Goal: Transaction & Acquisition: Purchase product/service

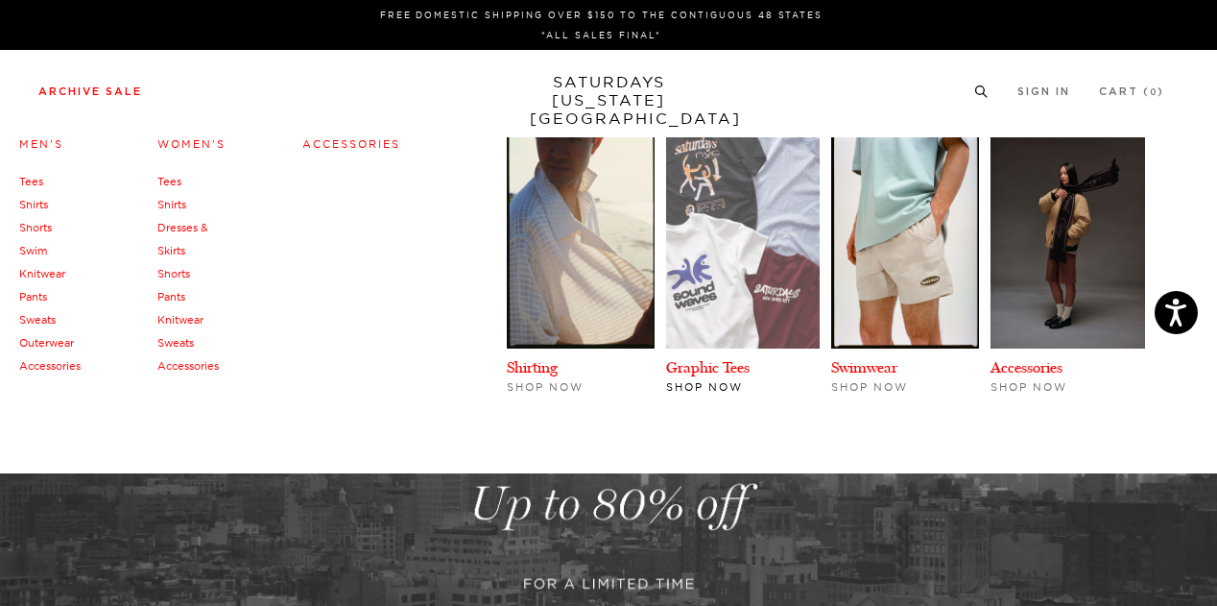
drag, startPoint x: 0, startPoint y: 0, endPoint x: 716, endPoint y: 244, distance: 756.5
click at [716, 244] on img at bounding box center [743, 242] width 155 height 211
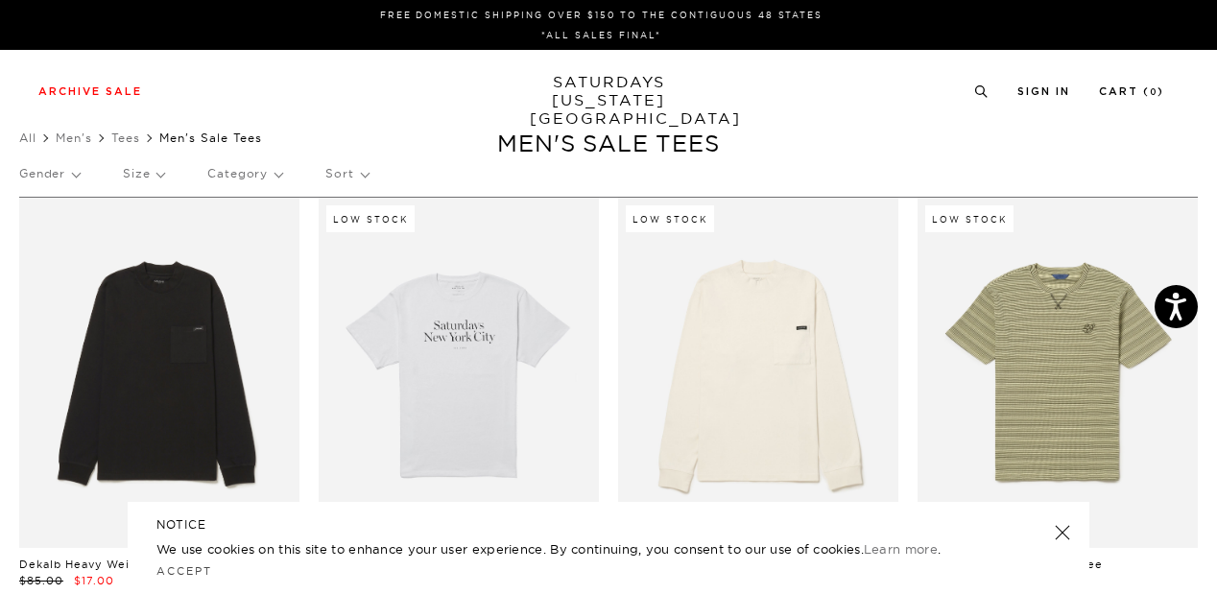
click at [158, 169] on p "Size" at bounding box center [143, 174] width 41 height 44
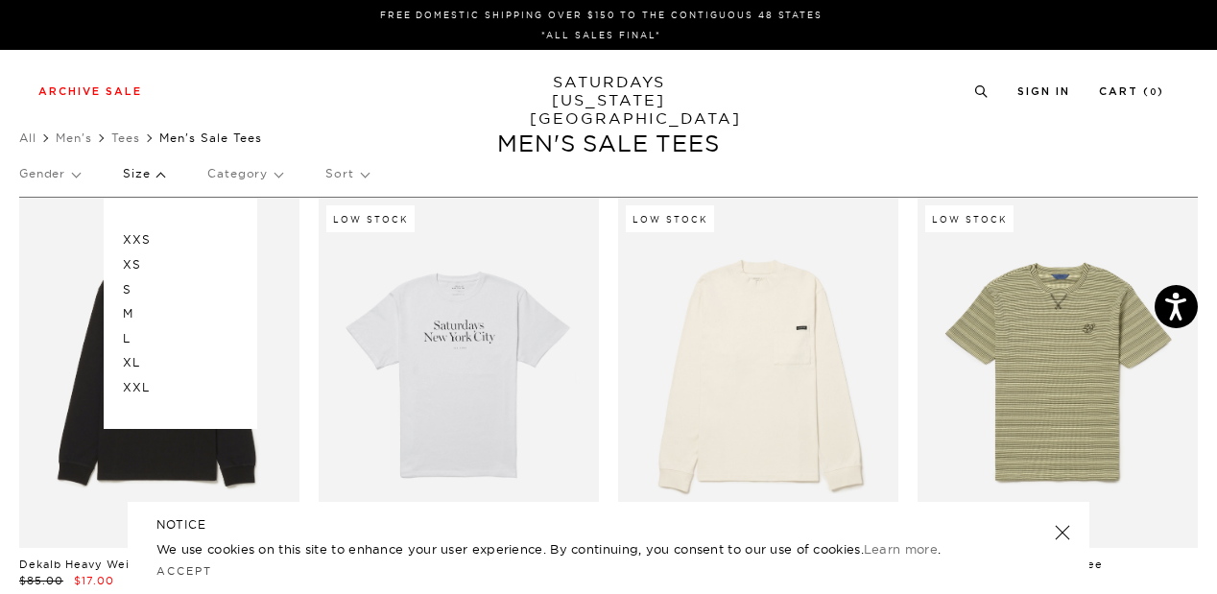
click at [126, 319] on p "M" at bounding box center [180, 313] width 115 height 25
click at [136, 335] on p "L" at bounding box center [180, 338] width 115 height 25
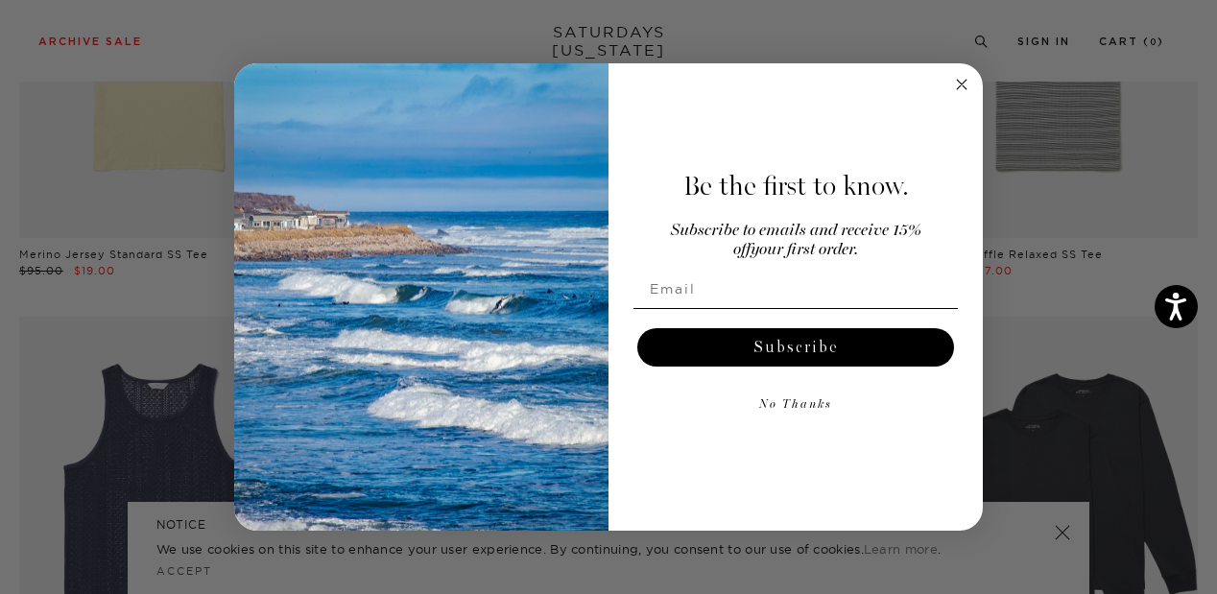
scroll to position [399, 0]
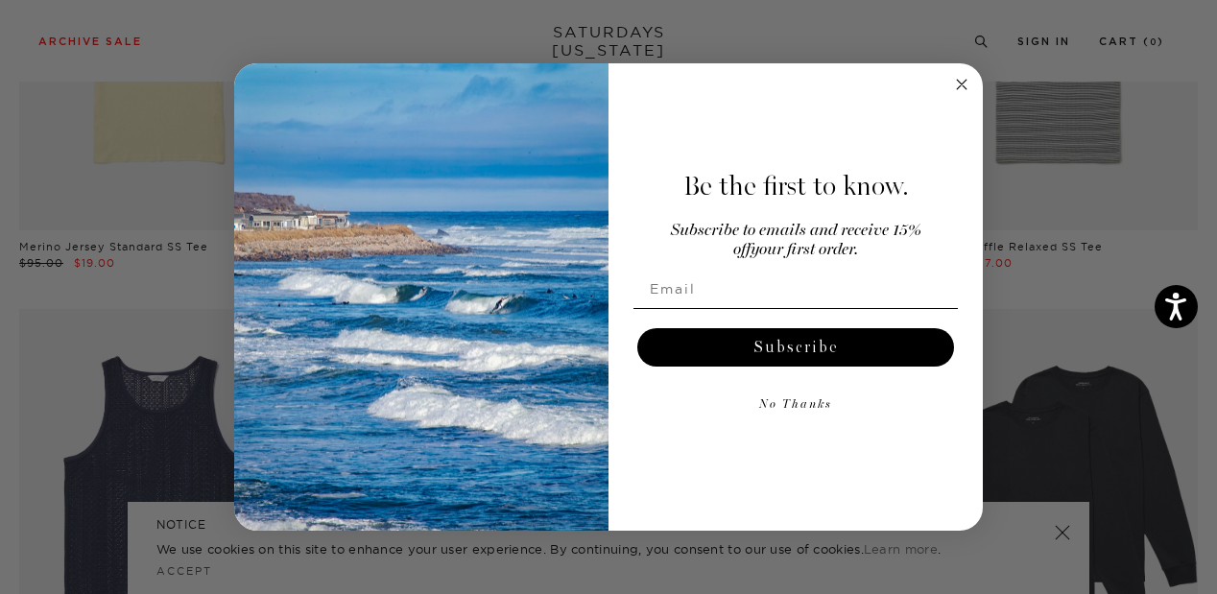
click at [961, 86] on circle "Close dialog" at bounding box center [962, 84] width 22 height 22
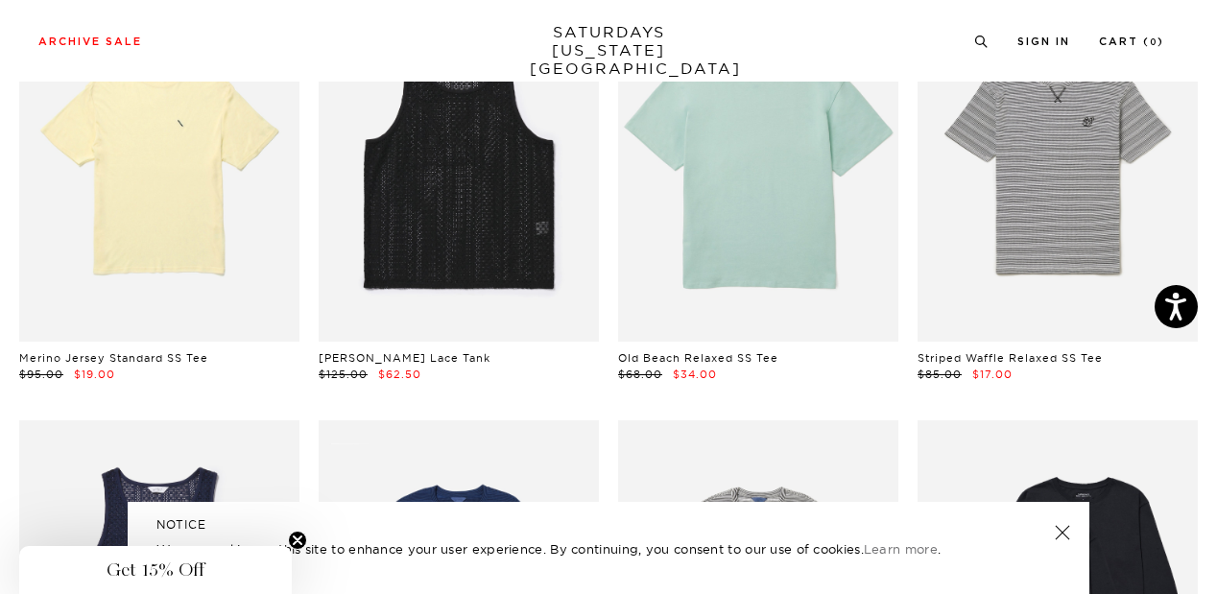
scroll to position [0, 0]
